Goal: Information Seeking & Learning: Find specific fact

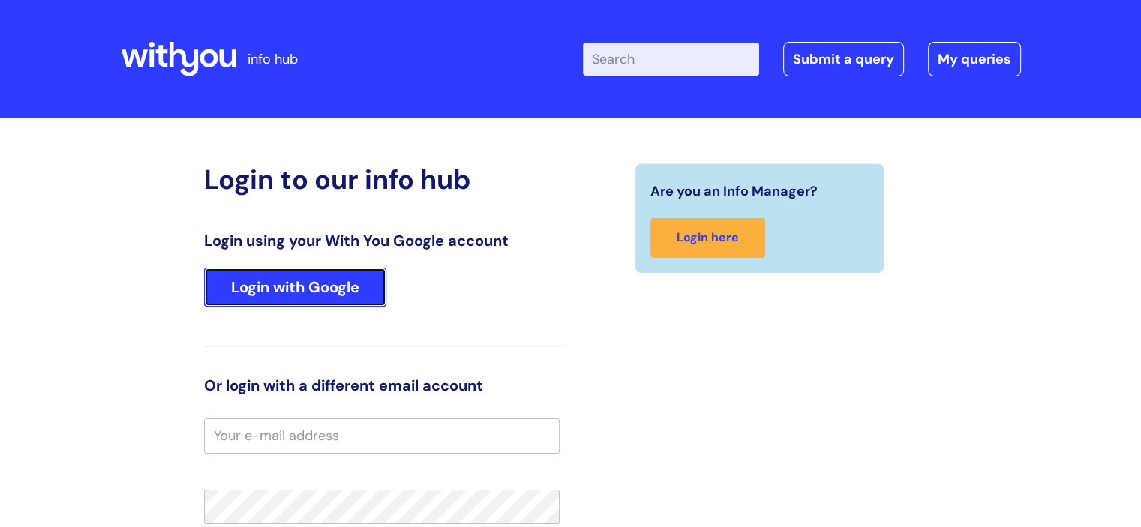
click at [346, 281] on link "Login with Google" at bounding box center [295, 287] width 182 height 39
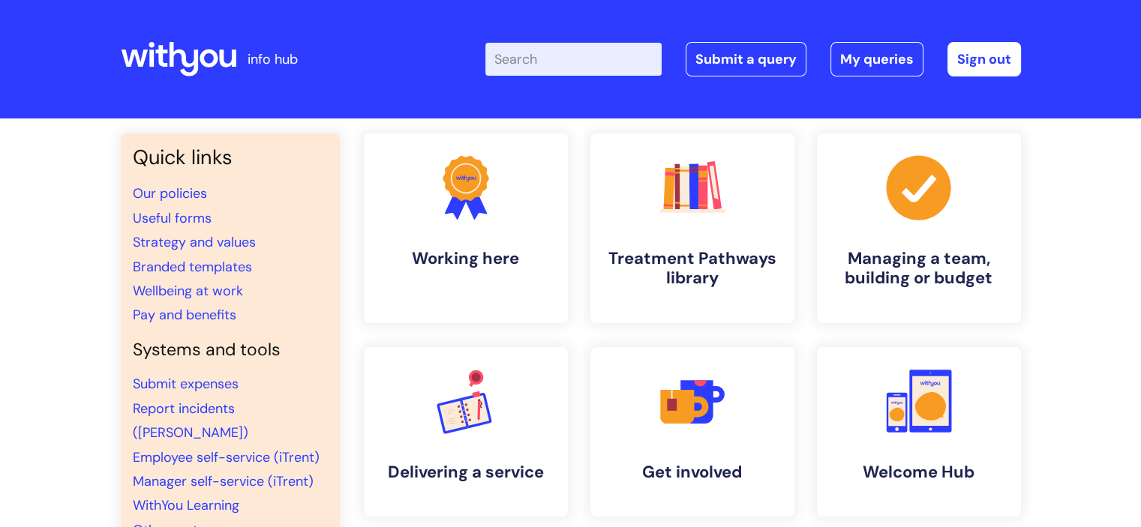
click at [552, 57] on input "Enter your search term here..." at bounding box center [573, 59] width 176 height 33
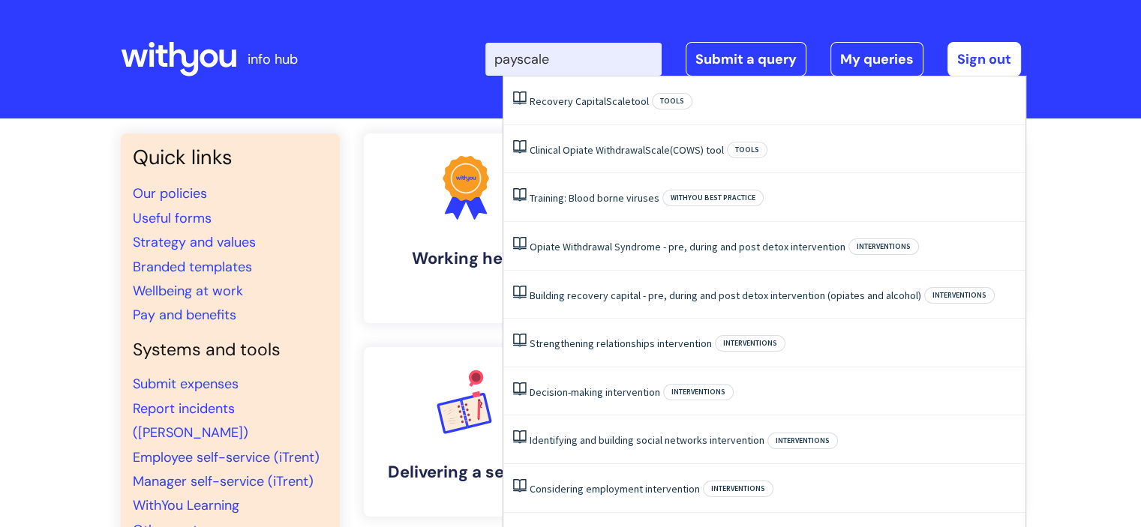
type input "pay scale"
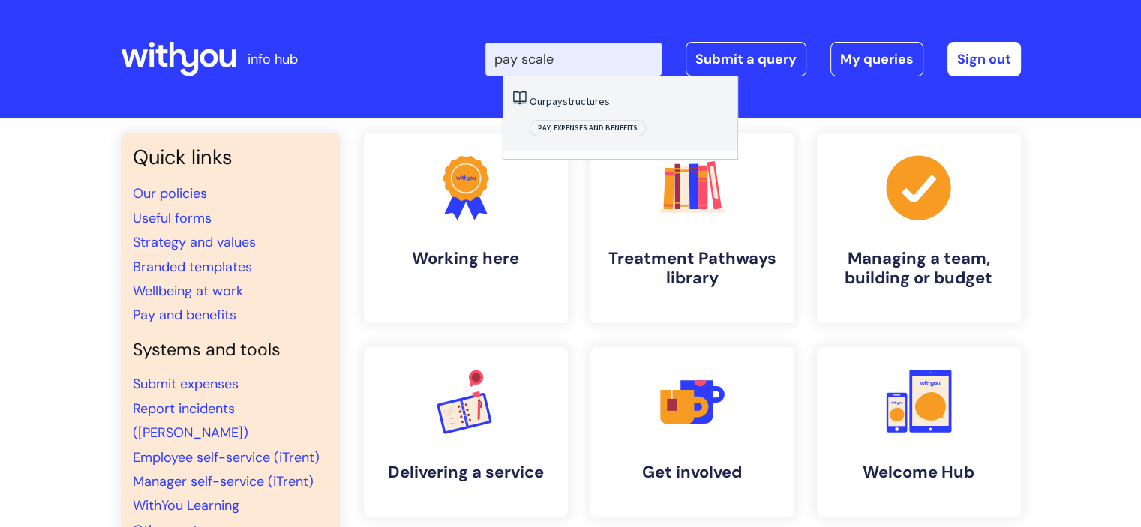
click at [585, 101] on link "Our pay structures" at bounding box center [570, 102] width 80 height 14
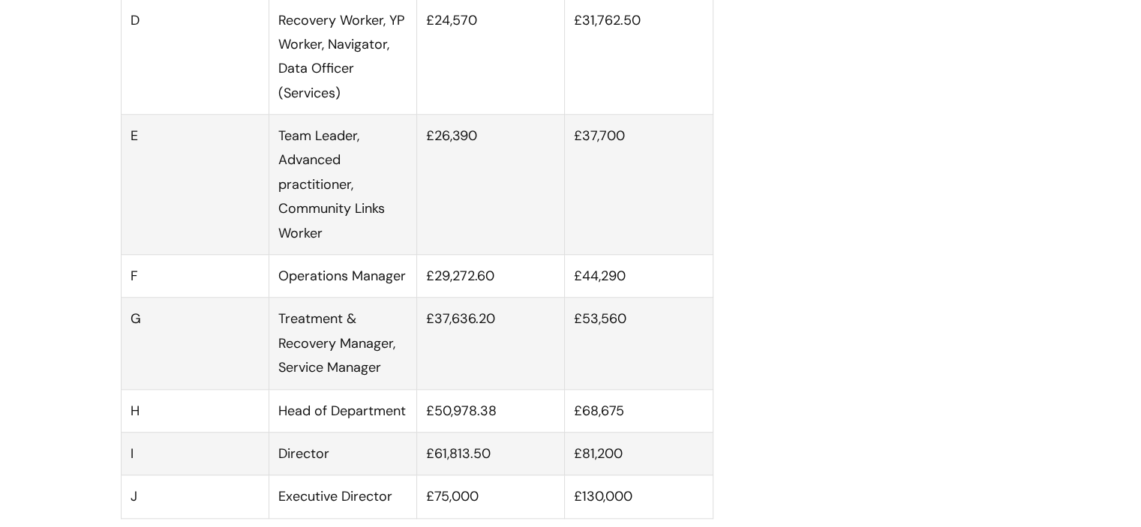
scroll to position [1263, 0]
